Goal: Information Seeking & Learning: Understand process/instructions

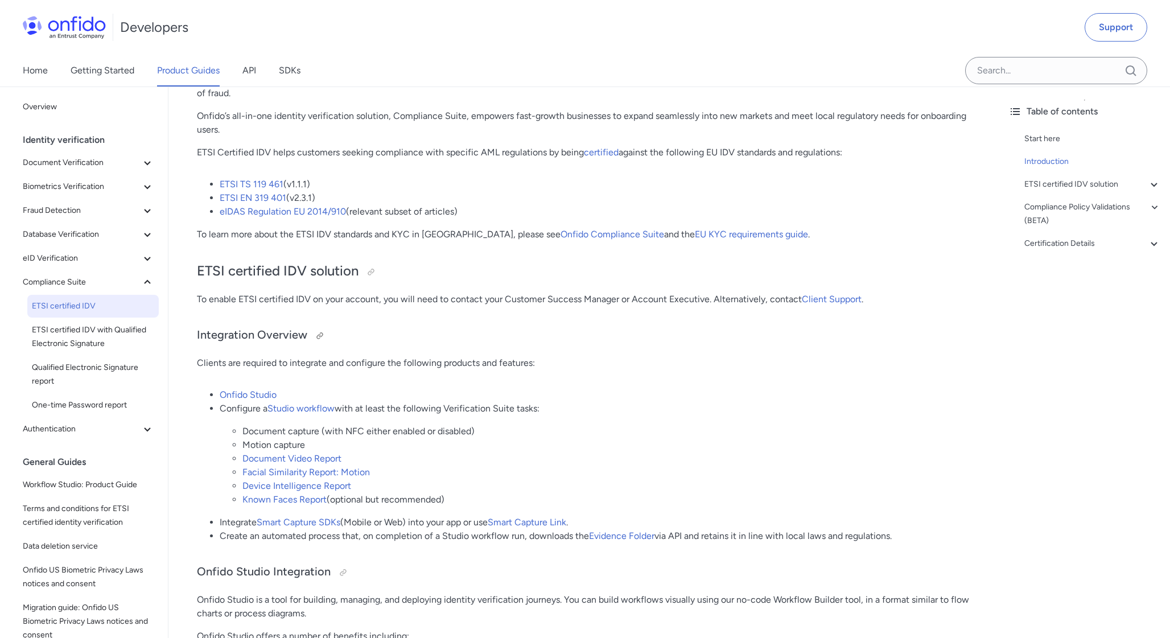
scroll to position [215, 0]
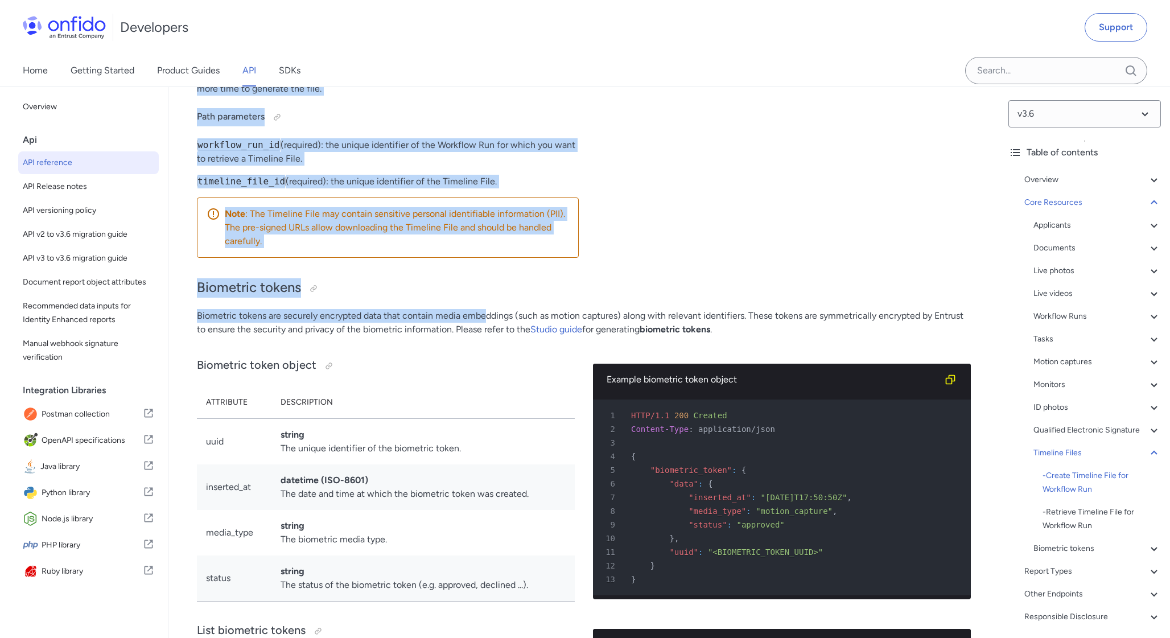
scroll to position [37558, 0]
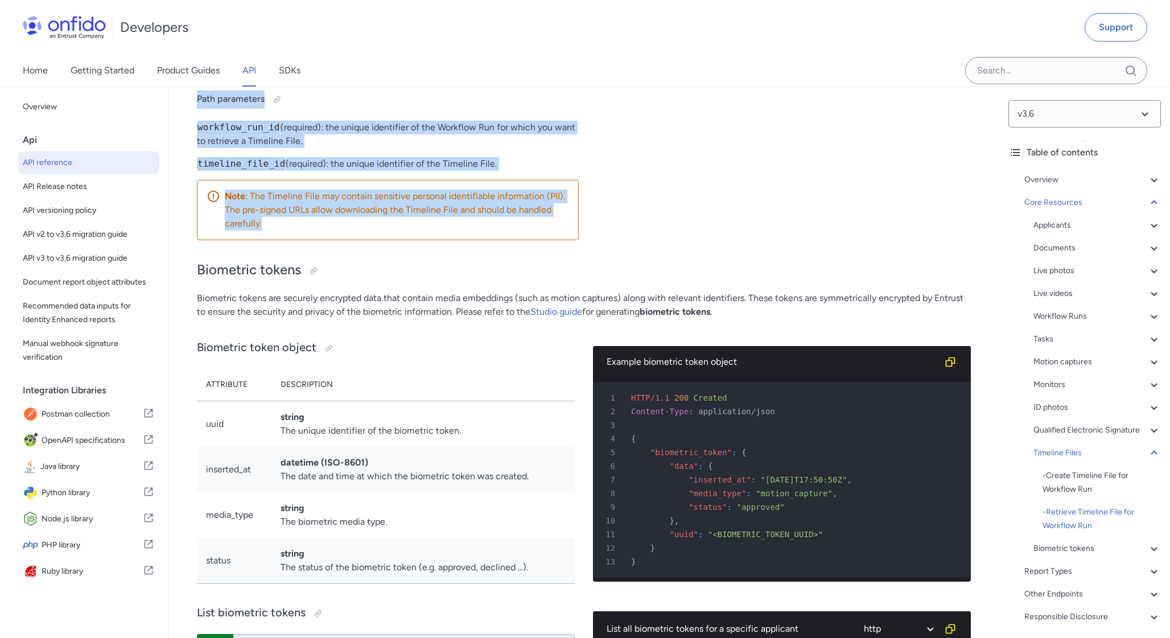
drag, startPoint x: 197, startPoint y: 131, endPoint x: 482, endPoint y: 394, distance: 387.3
copy div "Timeline Files A Timeline File is an audit trail of the end-to-end IDV process …"
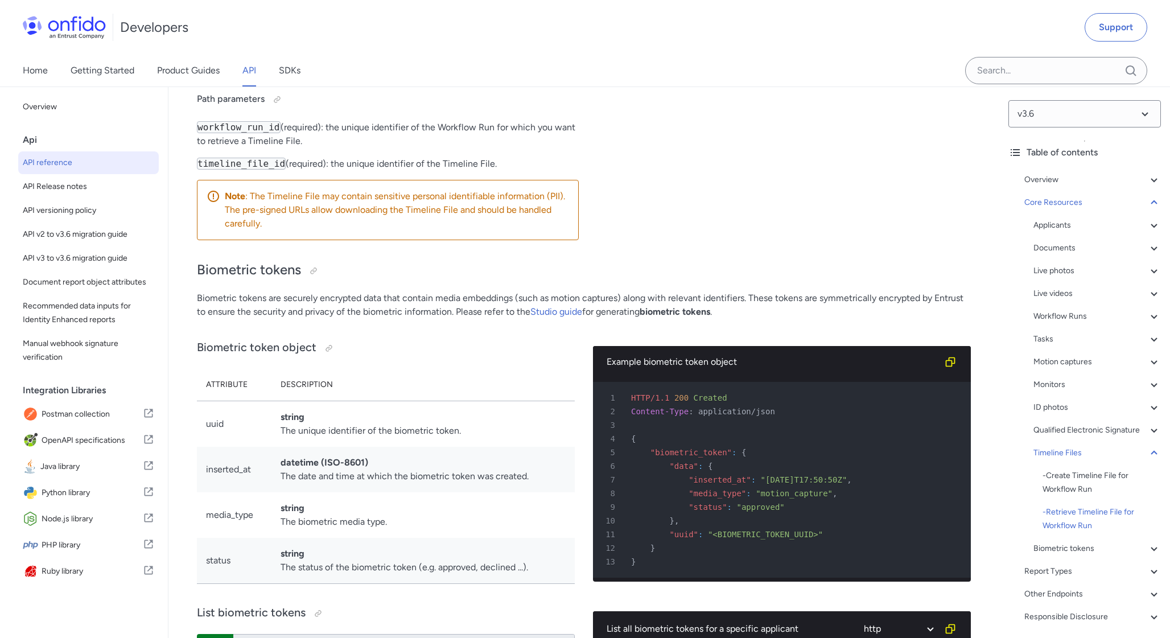
click at [678, 249] on div "Retrieve Timeline File for Workflow Run http bash 1 GET /v3.6/workflow_runs/<WO…" at bounding box center [790, 77] width 387 height 344
